Goal: Information Seeking & Learning: Learn about a topic

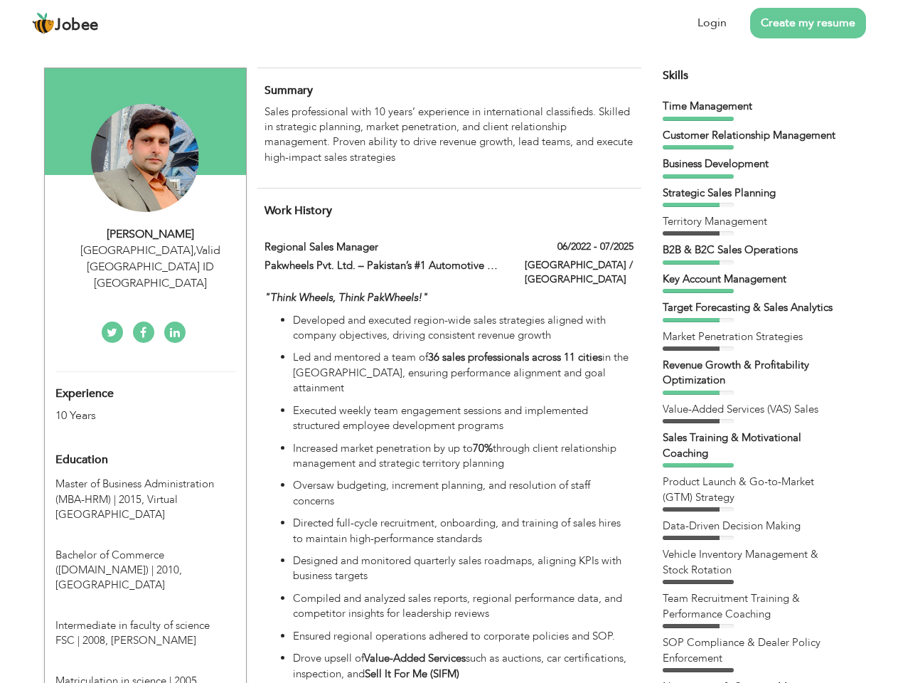
click at [145, 250] on div "[GEOGRAPHIC_DATA] , Valid [GEOGRAPHIC_DATA] ID [GEOGRAPHIC_DATA]" at bounding box center [150, 267] width 191 height 49
click at [151, 234] on div "[PERSON_NAME]" at bounding box center [150, 234] width 191 height 16
click at [151, 250] on div "[GEOGRAPHIC_DATA] , Valid [GEOGRAPHIC_DATA] ID [GEOGRAPHIC_DATA]" at bounding box center [150, 267] width 191 height 49
click at [145, 372] on div "Experience 10 Years" at bounding box center [129, 397] width 168 height 51
click at [129, 408] on div "10 Years" at bounding box center [128, 416] width 147 height 16
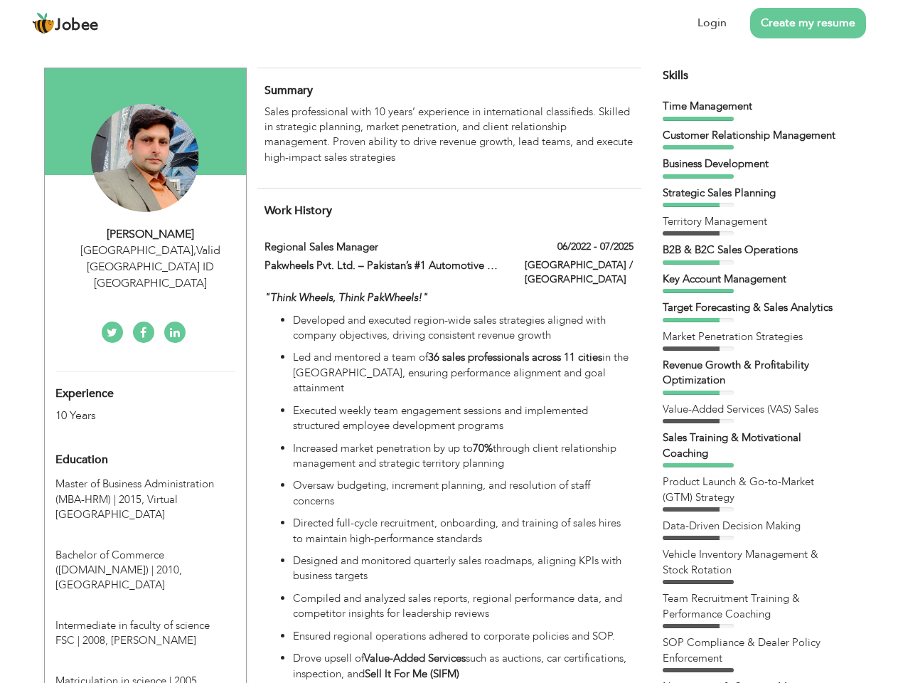
click at [145, 445] on div "Education" at bounding box center [129, 459] width 168 height 28
click at [145, 477] on span "Master of Business Administration (MBA-HRM) | 2015," at bounding box center [134, 491] width 159 height 29
click at [145, 548] on span "Bachelor of Commerce ([DOMAIN_NAME]) | 2010," at bounding box center [118, 562] width 127 height 29
click at [145, 618] on span "Intermediate in faculty of science FSC | 2008," at bounding box center [132, 632] width 154 height 29
click at [145, 674] on span "Matriculation in science | 2005," at bounding box center [127, 681] width 144 height 14
